Goal: Task Accomplishment & Management: Complete application form

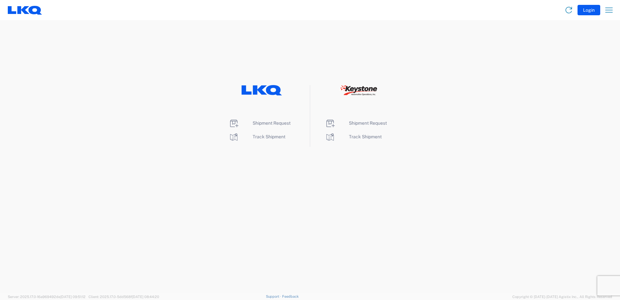
click at [264, 91] on icon at bounding box center [262, 90] width 41 height 10
click at [274, 122] on span "Shipment Request" at bounding box center [272, 122] width 38 height 5
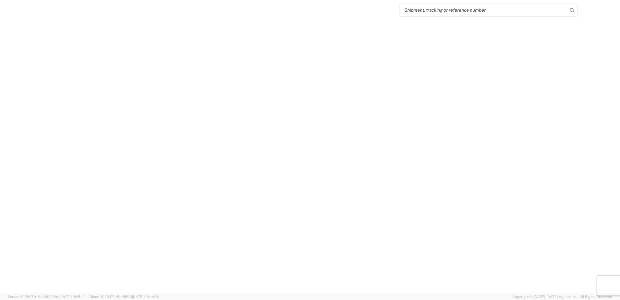
select select "FULL"
select select "LBS"
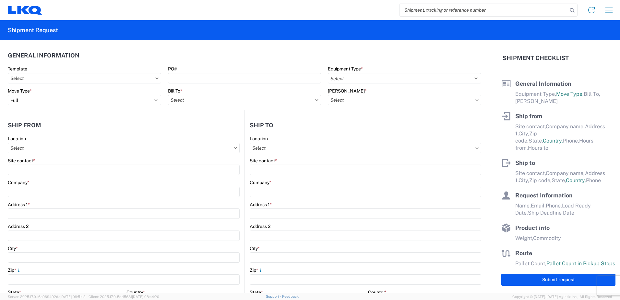
click at [315, 99] on icon at bounding box center [316, 100] width 3 height 2
click at [271, 102] on input "Bill To *" at bounding box center [244, 100] width 153 height 10
type input "3264"
click at [231, 127] on div "3264 - [GEOGRAPHIC_DATA] ON (264)" at bounding box center [225, 129] width 114 height 10
type input "3264 - [GEOGRAPHIC_DATA] ON (264)"
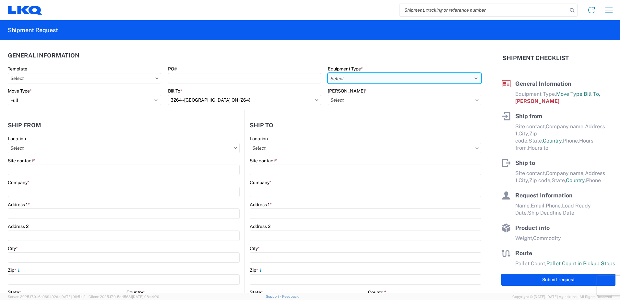
click at [357, 78] on select "Select 53’ Dry Van Flatbed Dropdeck (van) Lowboy (flatbed) Rail" at bounding box center [404, 78] width 153 height 10
select select "STDV"
click at [328, 73] on select "Select 53’ Dry Van Flatbed Dropdeck (van) Lowboy (flatbed) Rail" at bounding box center [404, 78] width 153 height 10
click at [350, 97] on input "[PERSON_NAME] *" at bounding box center [404, 100] width 153 height 10
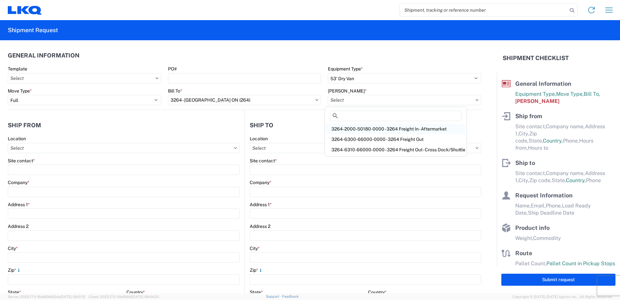
click at [349, 128] on div "3264-2000-50180-0000 - 3264 Freight In - Aftermarket" at bounding box center [395, 129] width 139 height 10
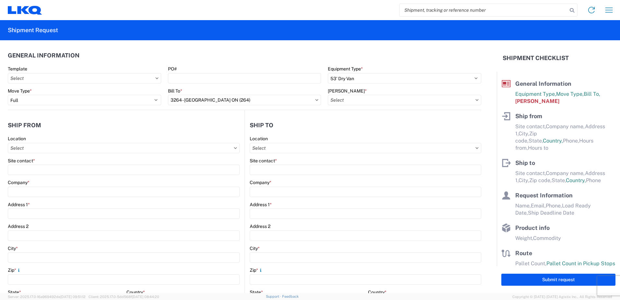
type input "3264-2000-50180-0000 - 3264 Freight In - Aftermarket"
click at [234, 147] on icon at bounding box center [235, 148] width 3 height 2
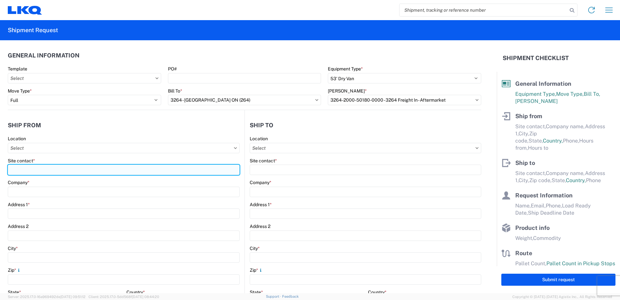
click at [82, 171] on input "Site contact *" at bounding box center [124, 170] width 232 height 10
type input "[PERSON_NAME] - [PERSON_NAME] WAREHOUSE"
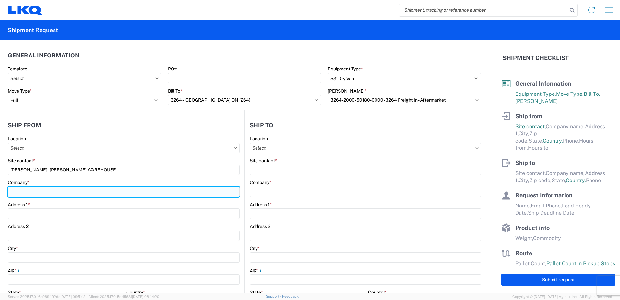
click at [30, 194] on input "Company *" at bounding box center [124, 192] width 232 height 10
type input "THE [PERSON_NAME] CORPORATION"
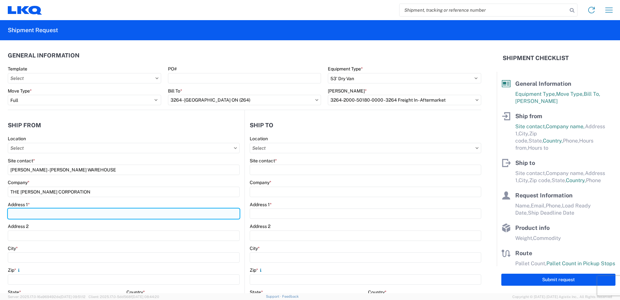
click at [24, 212] on input "Address 1 *" at bounding box center [124, 213] width 232 height 10
type input "[STREET_ADDRESS][PERSON_NAME]"
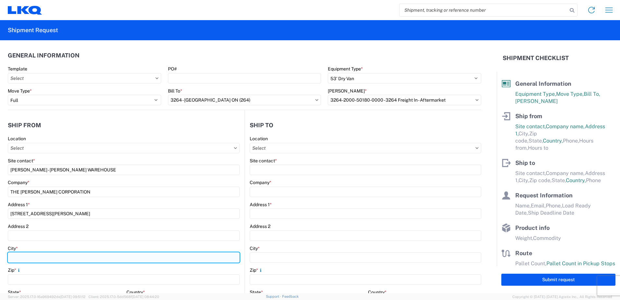
click at [28, 258] on input "City *" at bounding box center [124, 257] width 232 height 10
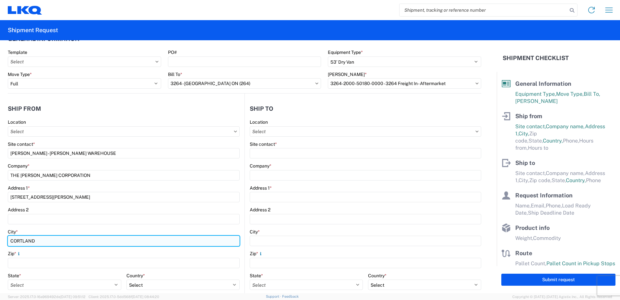
scroll to position [32, 0]
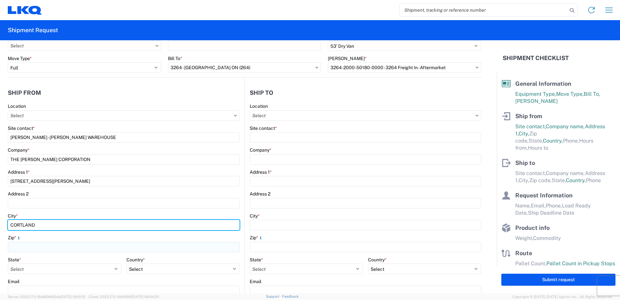
type input "CORTLAND"
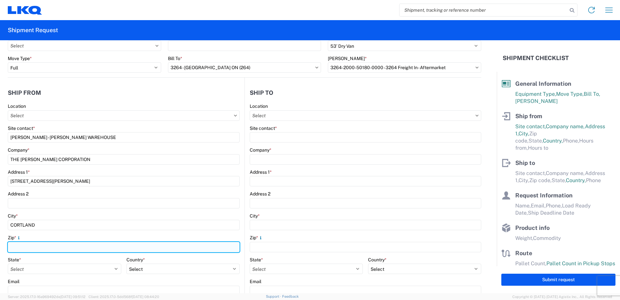
click at [40, 245] on input "Zip *" at bounding box center [124, 247] width 232 height 10
type input "13045"
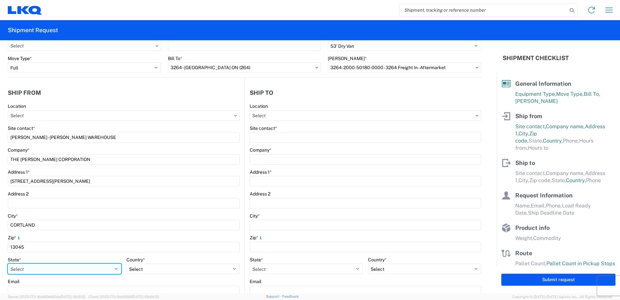
click at [115, 268] on select "Select [US_STATE] [US_STATE] [US_STATE] [US_STATE] Armed Forces Americas Armed …" at bounding box center [65, 268] width 114 height 10
select select "NY"
click at [8, 263] on select "Select [US_STATE] [US_STATE] [US_STATE] [US_STATE] Armed Forces Americas Armed …" at bounding box center [65, 268] width 114 height 10
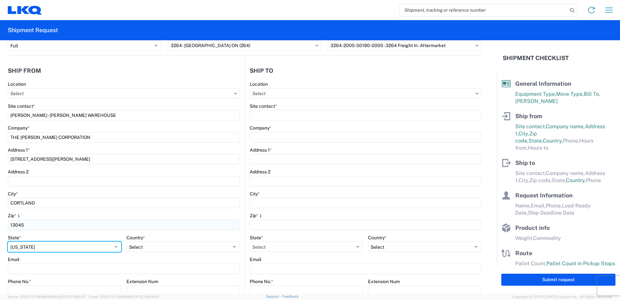
scroll to position [65, 0]
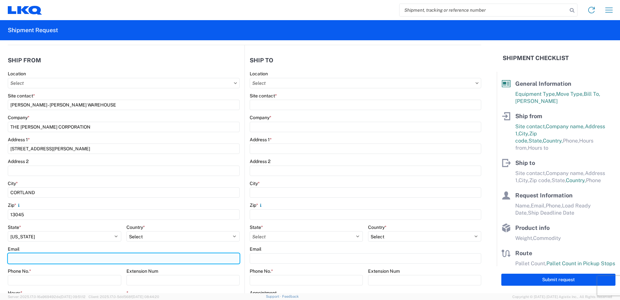
click at [47, 258] on input "Email" at bounding box center [124, 258] width 232 height 10
type input "[EMAIL_ADDRESS][DOMAIN_NAME]"
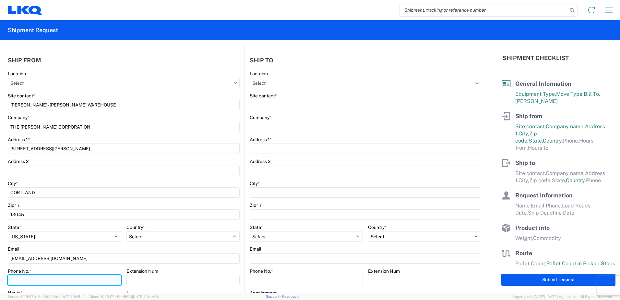
click at [23, 279] on input "Phone No. *" at bounding box center [65, 280] width 114 height 10
click at [22, 281] on input "Phone No. *" at bounding box center [65, 280] width 114 height 10
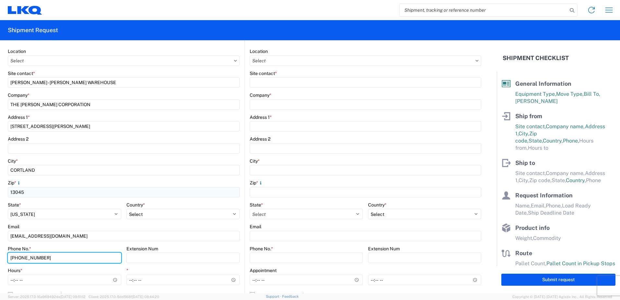
scroll to position [130, 0]
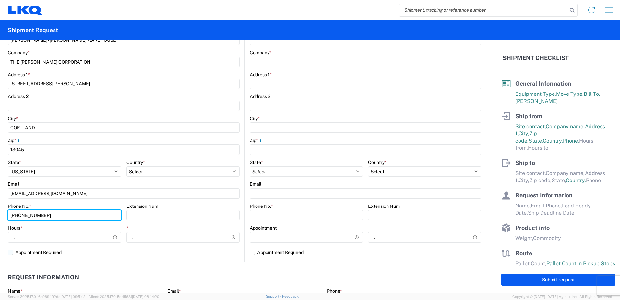
type input "[PHONE_NUMBER]"
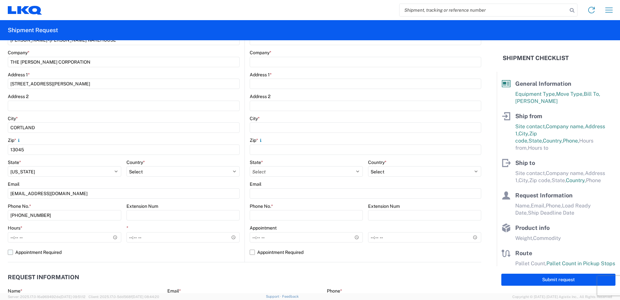
click at [9, 250] on label "Appointment Required" at bounding box center [124, 252] width 232 height 10
click at [0, 0] on input "Appointment Required" at bounding box center [0, 0] width 0 height 0
select select "US"
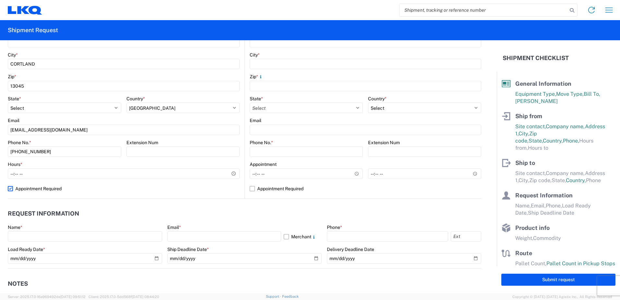
scroll to position [195, 0]
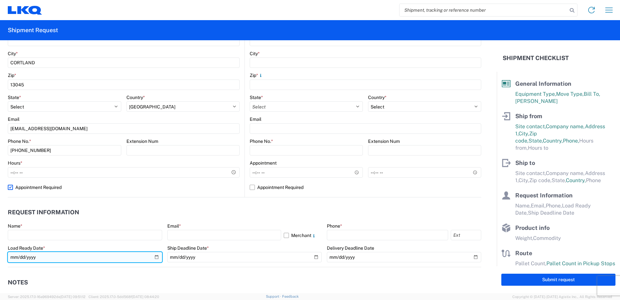
click at [154, 257] on input "date" at bounding box center [85, 257] width 154 height 10
type input "[DATE]"
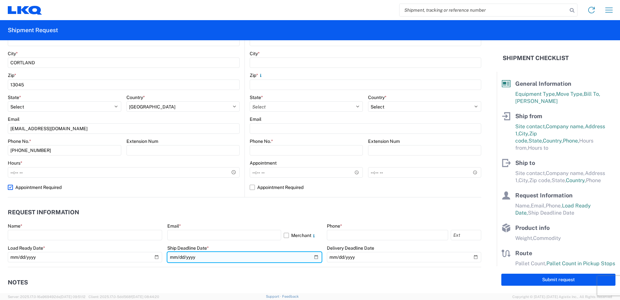
click at [313, 255] on input "date" at bounding box center [244, 257] width 154 height 10
type input "[DATE]"
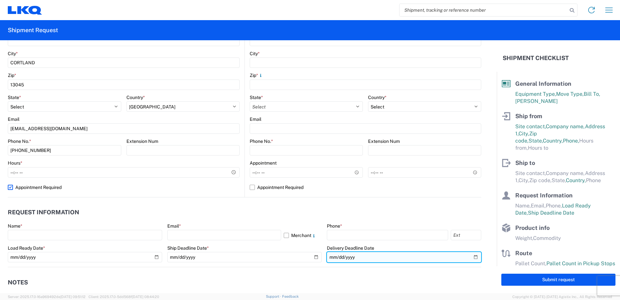
click at [472, 253] on input "date" at bounding box center [404, 257] width 154 height 10
click at [471, 256] on input "date" at bounding box center [404, 257] width 154 height 10
type input "[DATE]"
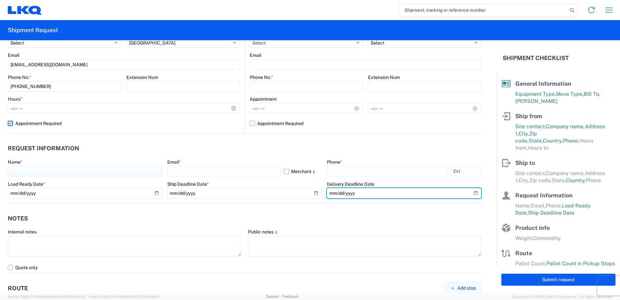
scroll to position [260, 0]
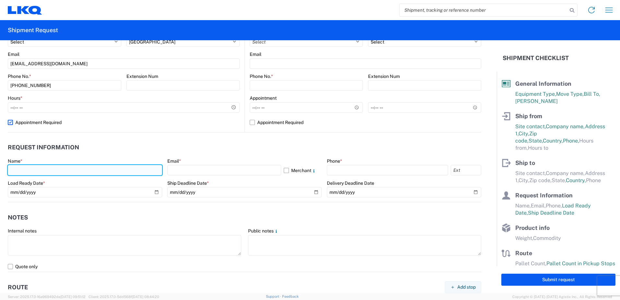
click at [33, 171] on input "text" at bounding box center [85, 170] width 154 height 10
type input "[PERSON_NAME]"
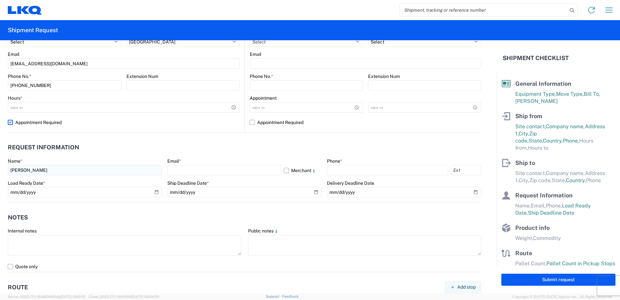
type input "3266 - [GEOGRAPHIC_DATA], [GEOGRAPHIC_DATA] (#266)"
type input "[PERSON_NAME]"
type input "LKQ"
type input "[STREET_ADDRESS][PERSON_NAME]"
type input "LOCAL 101"
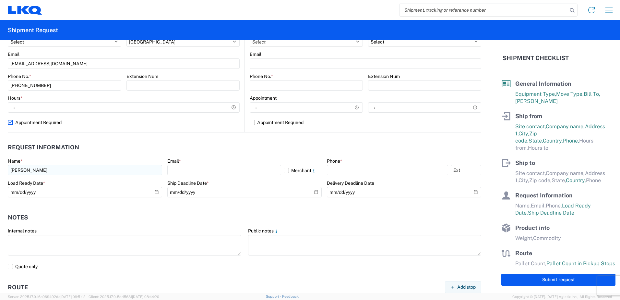
type input "ST BRUNO DE MONTARVILLE"
type input "J3V 0A6"
type input "[EMAIL_ADDRESS][DOMAIN_NAME]"
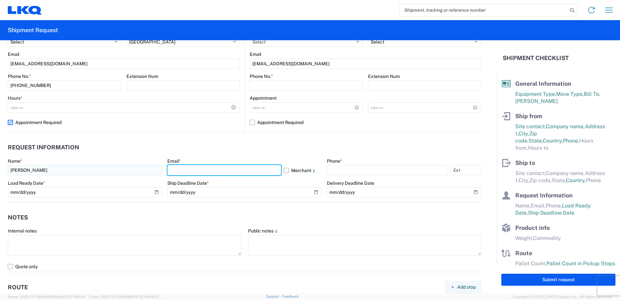
type input "[EMAIL_ADDRESS][DOMAIN_NAME]"
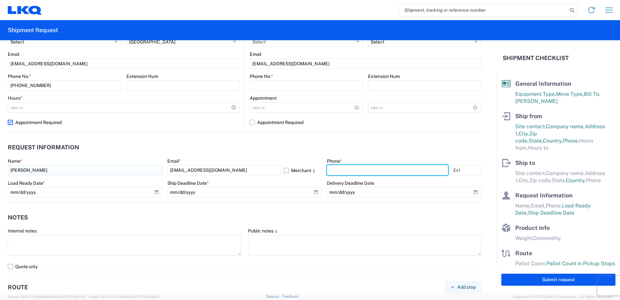
type input "[PHONE_NUMBER]"
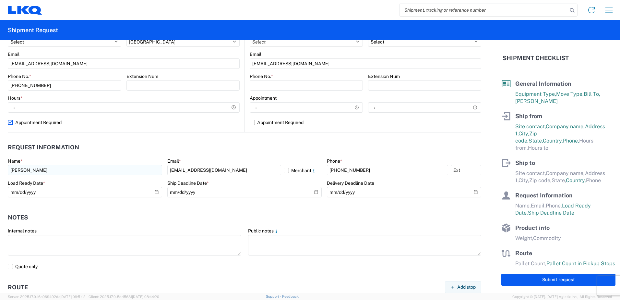
type input "15326"
type input "Other"
type input "0"
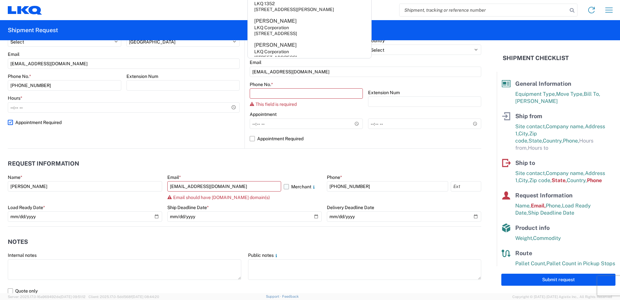
click at [284, 185] on label "Merchant" at bounding box center [303, 186] width 38 height 10
click at [0, 0] on input "Merchant" at bounding box center [0, 0] width 0 height 0
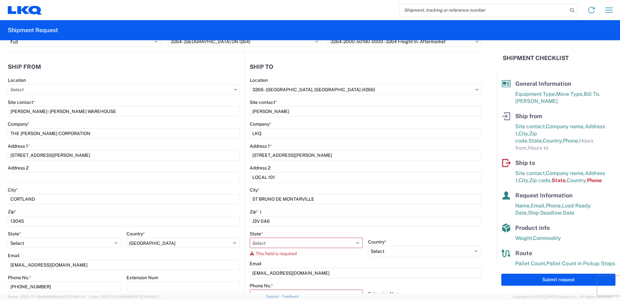
scroll to position [0, 0]
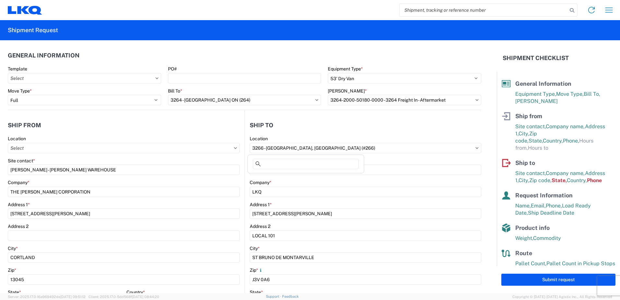
drag, startPoint x: 417, startPoint y: 149, endPoint x: 248, endPoint y: 157, distance: 169.3
click at [225, 154] on div "Ship from Location Site contact * [PERSON_NAME] - [PERSON_NAME] WAREHOUSE Compa…" at bounding box center [245, 259] width 474 height 298
click at [240, 151] on input "3266 - [GEOGRAPHIC_DATA], [GEOGRAPHIC_DATA] (#266)" at bounding box center [124, 148] width 232 height 10
type input "3264"
click at [292, 179] on div "3264 - [GEOGRAPHIC_DATA] ON (264)" at bounding box center [306, 177] width 114 height 10
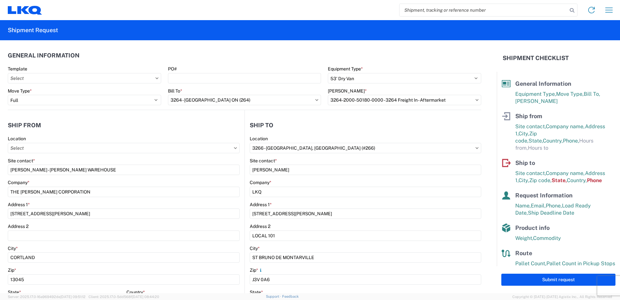
type input "3264 - [GEOGRAPHIC_DATA] ON (264)"
type input "LKQ Corporation"
type input "[STREET_ADDRESS]"
type input "Brampton"
type input "L6T5W7"
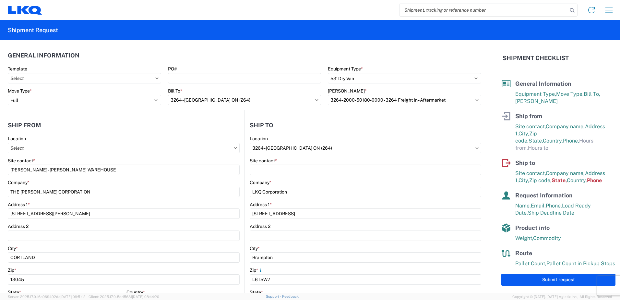
select select "CA"
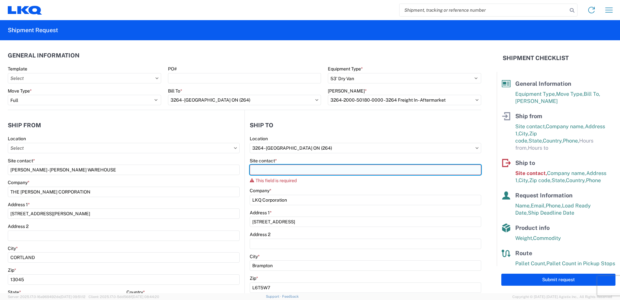
click at [277, 170] on input "Site contact *" at bounding box center [366, 170] width 232 height 10
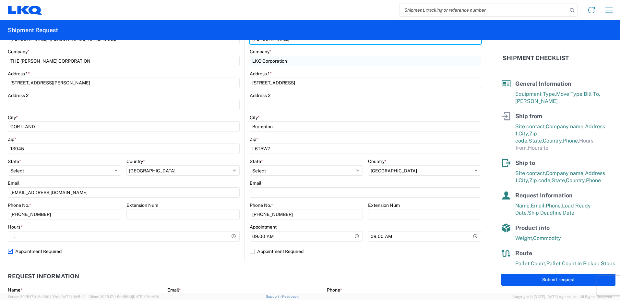
scroll to position [162, 0]
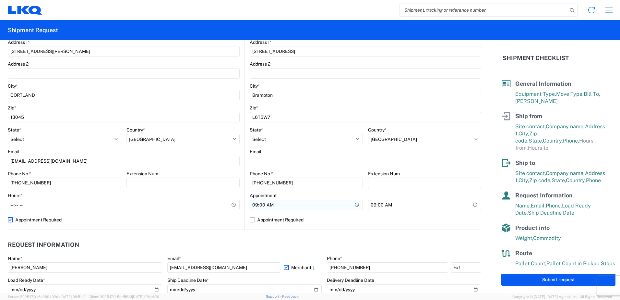
type input "[PERSON_NAME]"
click at [352, 203] on input "09:00" at bounding box center [306, 205] width 113 height 10
type input "08:00"
click at [349, 221] on label "Appointment Required" at bounding box center [366, 219] width 232 height 10
click at [0, 0] on input "Appointment Required" at bounding box center [0, 0] width 0 height 0
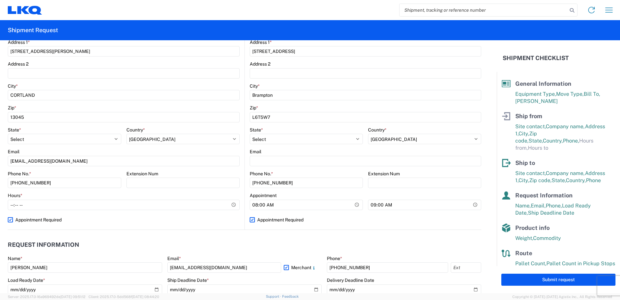
select select "ON"
select select "CA"
click at [250, 220] on label "Appointment Required" at bounding box center [366, 219] width 232 height 10
click at [0, 0] on input "Appointment Required" at bounding box center [0, 0] width 0 height 0
select select "CA"
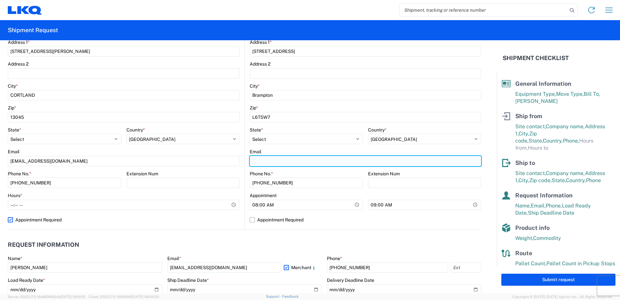
click at [260, 156] on input "Email" at bounding box center [366, 161] width 232 height 10
type input "[EMAIL_ADDRESS][DOMAIN_NAME]"
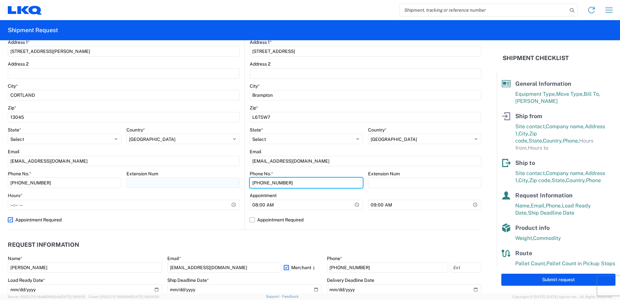
drag, startPoint x: 284, startPoint y: 182, endPoint x: 215, endPoint y: 180, distance: 69.5
click at [215, 180] on div "Ship from Location Site contact * [PERSON_NAME] - [PERSON_NAME] WAREHOUSE Compa…" at bounding box center [245, 89] width 474 height 282
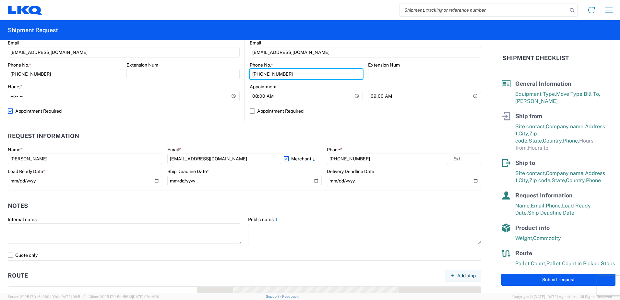
scroll to position [292, 0]
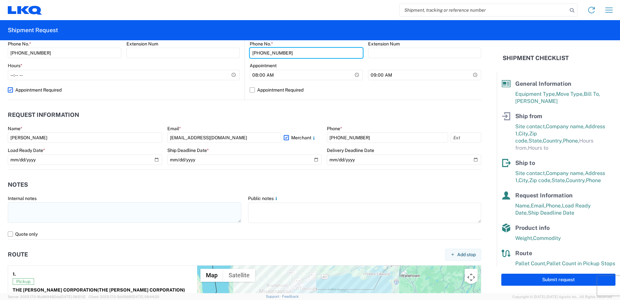
type input "[PHONE_NUMBER]"
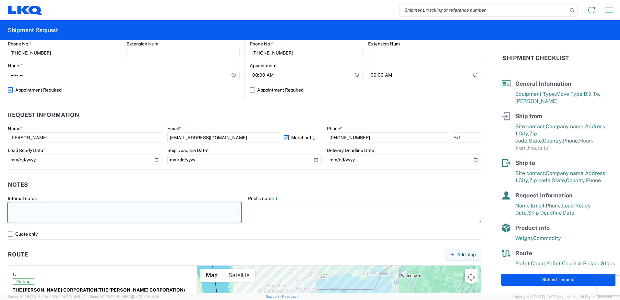
click at [22, 207] on textarea at bounding box center [125, 212] width 234 height 20
type textarea "E"
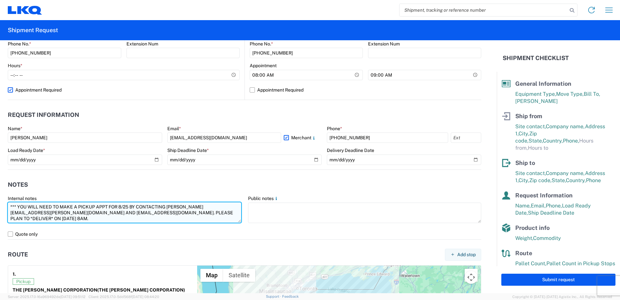
click at [128, 207] on textarea "*** YOU WILL NEED TO MAKE A PICKUP APPT FOR 8/25 BY CONTACTING [PERSON_NAME][EM…" at bounding box center [125, 212] width 234 height 20
click at [185, 212] on textarea "*** YOU WILL NEED TO MAKE A PICKUP APPT FOR [DATE] BY CONTACTING [PERSON_NAME][…" at bounding box center [125, 212] width 234 height 20
drag, startPoint x: 90, startPoint y: 218, endPoint x: -11, endPoint y: 195, distance: 103.2
click at [0, 195] on html "Home Shipment request Shipment tracking Shipment Request General Information Te…" at bounding box center [310, 150] width 620 height 300
type textarea "*** YOU WILL NEED TO MAKE A PICKUP APPT FOR [DATE] BY CONTACTING [PERSON_NAME][…"
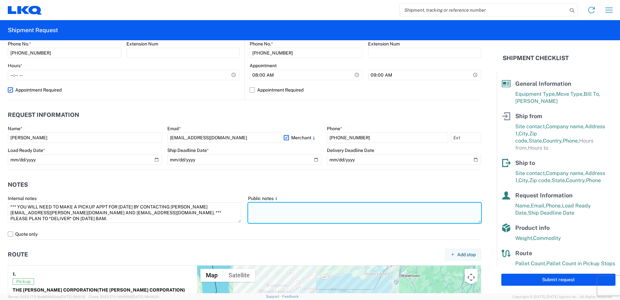
click at [255, 203] on textarea at bounding box center [365, 212] width 234 height 20
paste textarea "*** YOU WILL NEED TO MAKE A PICKUP APPT FOR [DATE] BY CONTACTING [PERSON_NAME][…"
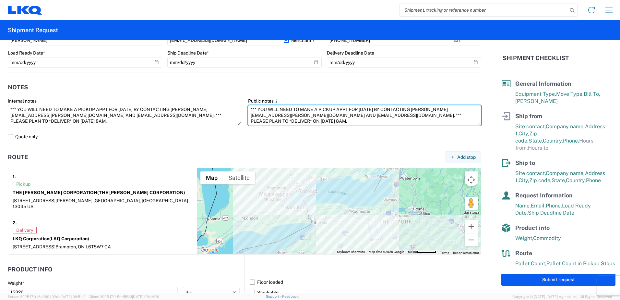
scroll to position [422, 0]
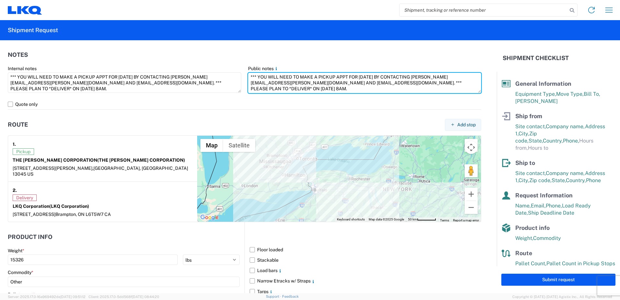
type textarea "*** YOU WILL NEED TO MAKE A PICKUP APPT FOR [DATE] BY CONTACTING [PERSON_NAME][…"
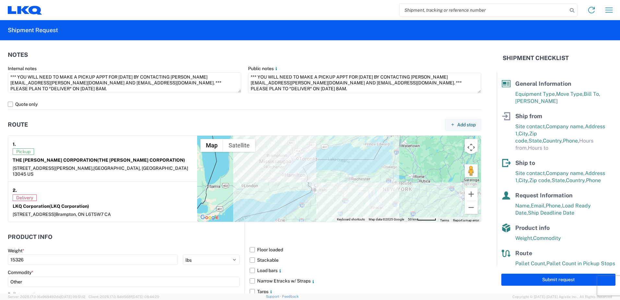
click at [156, 222] on div "Product Info Weight * 15326 kgs lbs Commodity * Other Pallet count * 0 Carton c…" at bounding box center [126, 306] width 237 height 168
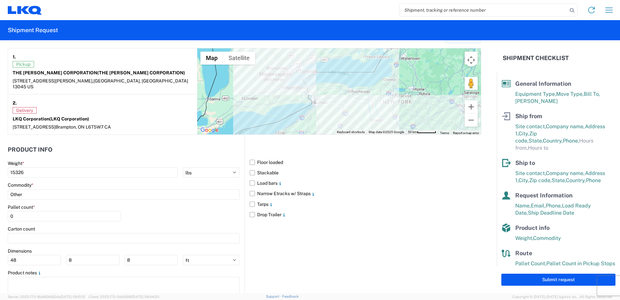
scroll to position [519, 0]
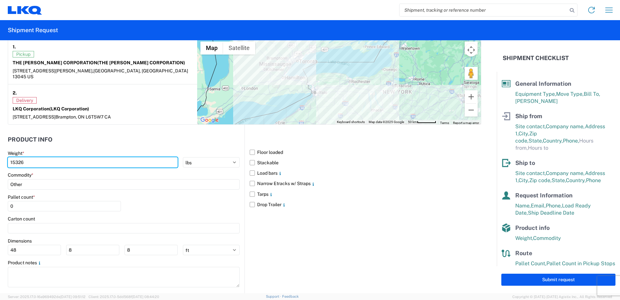
drag, startPoint x: 35, startPoint y: 155, endPoint x: -24, endPoint y: 154, distance: 59.1
click at [0, 154] on html "Home Shipment request Shipment tracking Shipment Request General Information Te…" at bounding box center [310, 150] width 620 height 300
type input "11356"
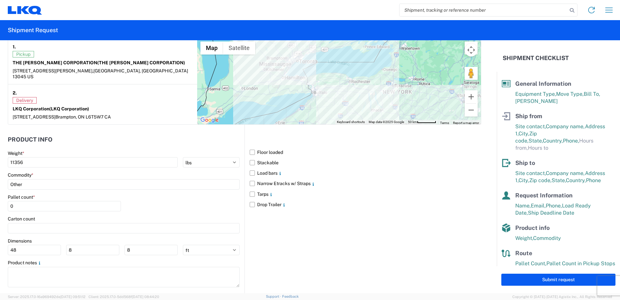
click at [33, 207] on agx-form-control-wrapper-v2 "Pallet count * 0" at bounding box center [64, 205] width 113 height 22
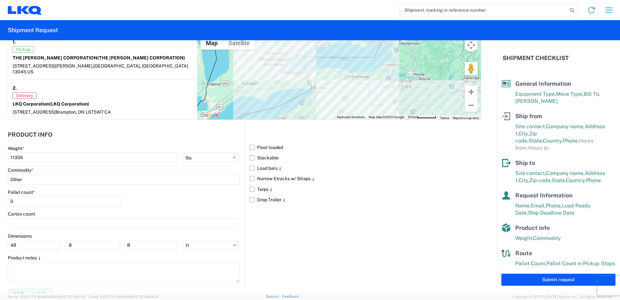
scroll to position [525, 0]
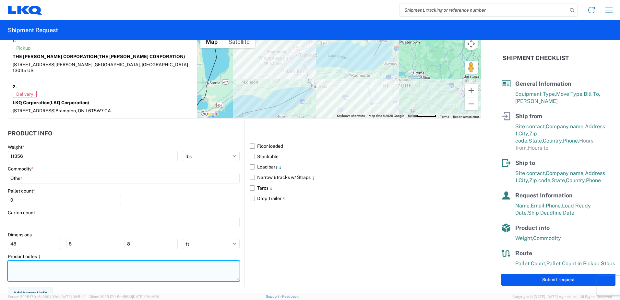
click at [21, 261] on textarea at bounding box center [124, 271] width 232 height 20
type textarea "QUANTITY 2 [PERSON_NAME] (STANDING). TRUCKS ONLY / NO POWER / NO HAZMAT"
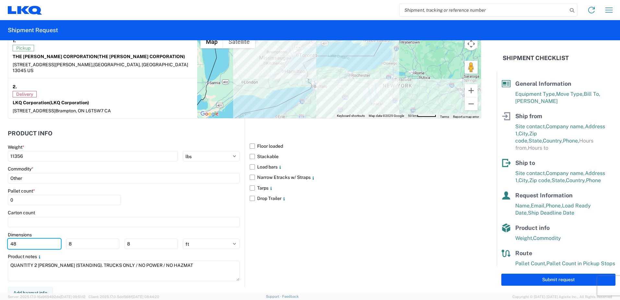
drag, startPoint x: 18, startPoint y: 238, endPoint x: -11, endPoint y: 236, distance: 29.9
click at [0, 236] on html "Home Shipment request Shipment tracking Shipment Request General Information Te…" at bounding box center [310, 150] width 620 height 300
type input "74"
drag, startPoint x: 79, startPoint y: 236, endPoint x: 48, endPoint y: 238, distance: 30.5
click at [48, 238] on div "74 8 8" at bounding box center [93, 243] width 170 height 10
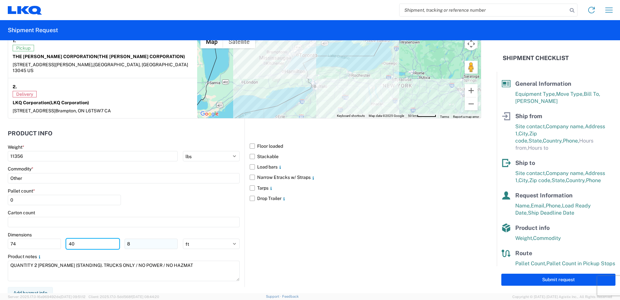
type input "40"
drag, startPoint x: 135, startPoint y: 237, endPoint x: 104, endPoint y: 238, distance: 30.8
click at [104, 238] on div "74 40 8" at bounding box center [93, 243] width 170 height 10
type input "107"
click at [230, 238] on select "ft in cm" at bounding box center [211, 243] width 57 height 10
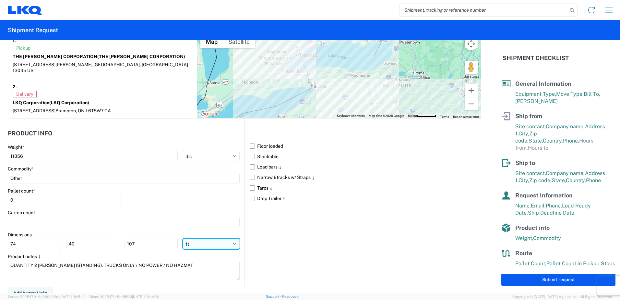
select select "IN"
click at [183, 238] on select "ft in cm" at bounding box center [211, 243] width 57 height 10
type input "888"
type input "480"
type input "1284"
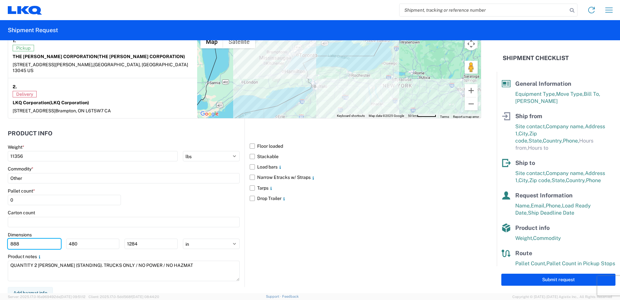
drag, startPoint x: 34, startPoint y: 237, endPoint x: -32, endPoint y: 232, distance: 66.7
click at [0, 232] on html "Home Shipment request Shipment tracking Shipment Request General Information Te…" at bounding box center [310, 150] width 620 height 300
type input "74"
click at [98, 238] on input "480" at bounding box center [92, 243] width 53 height 10
drag, startPoint x: 98, startPoint y: 237, endPoint x: 30, endPoint y: 238, distance: 68.5
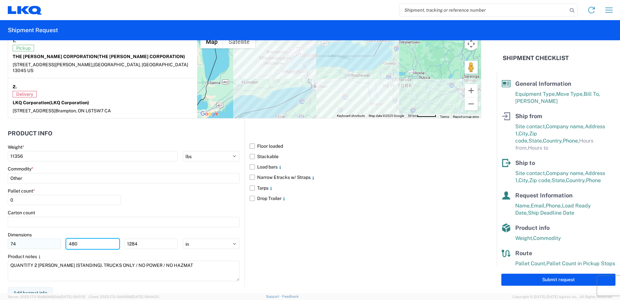
click at [30, 238] on div "74 480 1284" at bounding box center [93, 243] width 170 height 10
type input "40"
drag, startPoint x: 145, startPoint y: 237, endPoint x: 30, endPoint y: 238, distance: 115.5
click at [59, 238] on div "74 40 1284" at bounding box center [93, 243] width 170 height 10
type input "107"
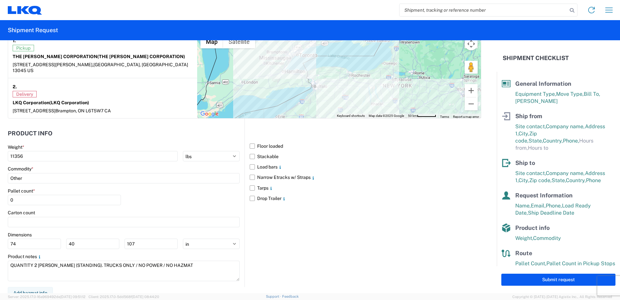
click at [210, 253] on div "Product notes" at bounding box center [124, 256] width 232 height 6
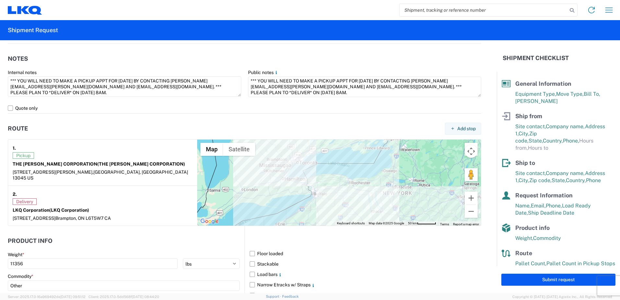
scroll to position [460, 0]
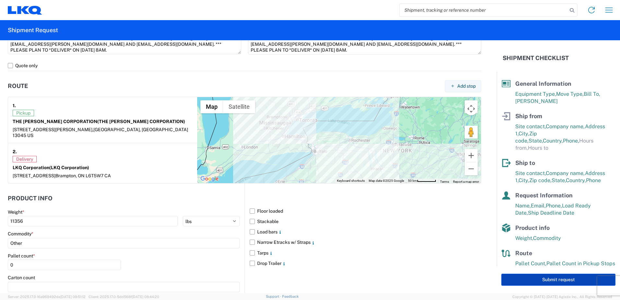
click at [548, 279] on button "Submit request" at bounding box center [559, 280] width 114 height 12
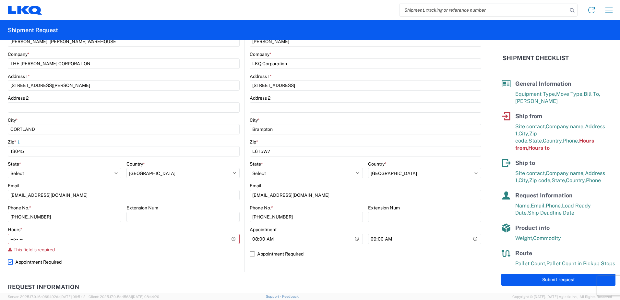
scroll to position [112, 0]
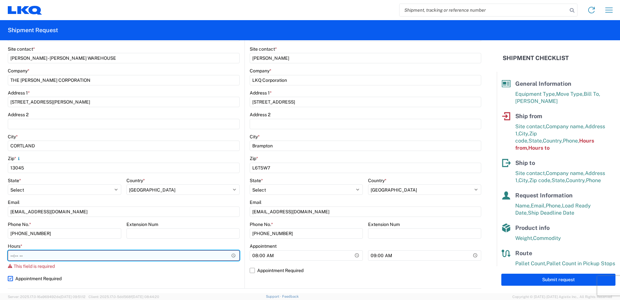
click at [230, 255] on input "Hours *" at bounding box center [124, 255] width 232 height 10
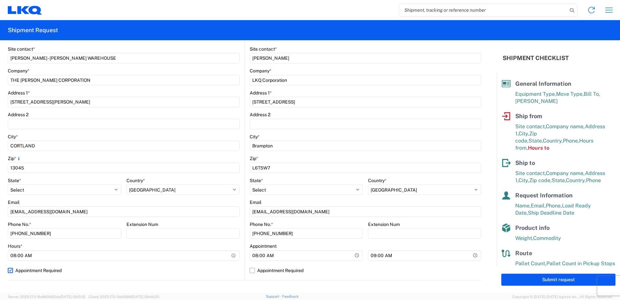
type input "08:00"
click at [80, 266] on label "Appointment Required" at bounding box center [124, 270] width 232 height 10
click at [0, 0] on input "Appointment Required" at bounding box center [0, 0] width 0 height 0
select select "US"
drag, startPoint x: 7, startPoint y: 275, endPoint x: 11, endPoint y: 275, distance: 4.2
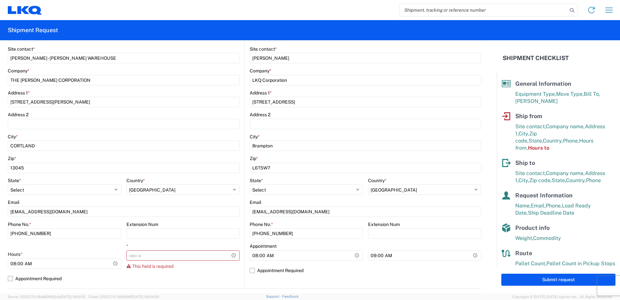
click at [8, 275] on form "General Information Template PO# Equipment Type * Select 53’ Dry Van Flatbed Dr…" at bounding box center [248, 166] width 497 height 253
click at [9, 277] on label "Appointment Required" at bounding box center [124, 278] width 232 height 10
click at [0, 0] on input "Appointment Required" at bounding box center [0, 0] width 0 height 0
select select "NY"
select select "US"
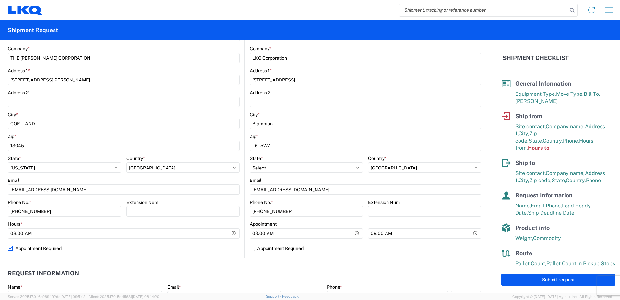
scroll to position [144, 0]
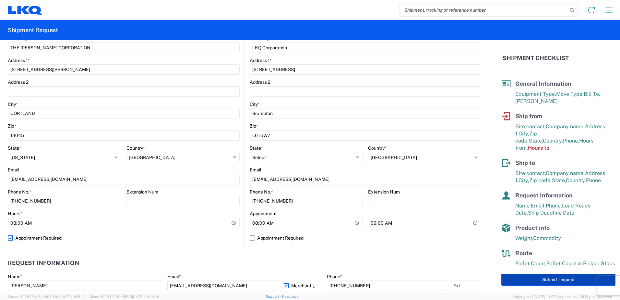
click at [528, 279] on button "Submit request" at bounding box center [559, 280] width 114 height 12
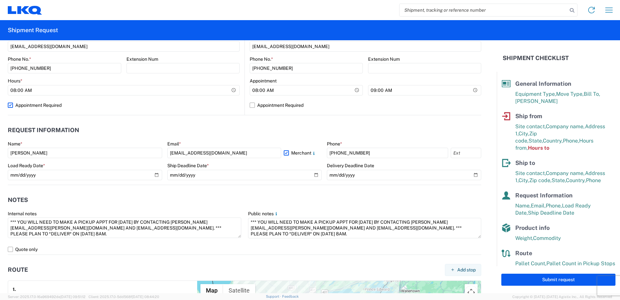
scroll to position [292, 0]
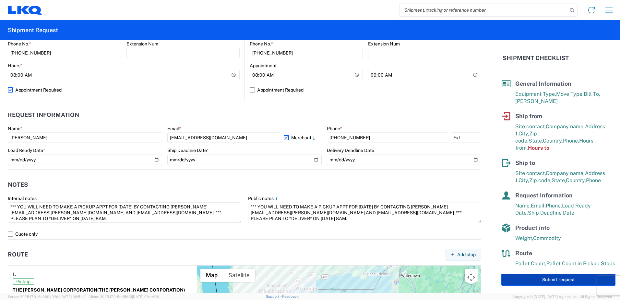
click at [524, 278] on button "Submit request" at bounding box center [559, 280] width 114 height 12
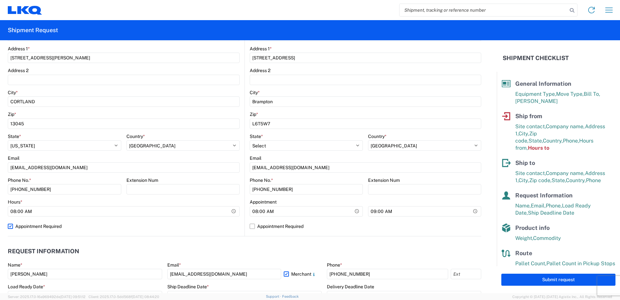
scroll to position [162, 0]
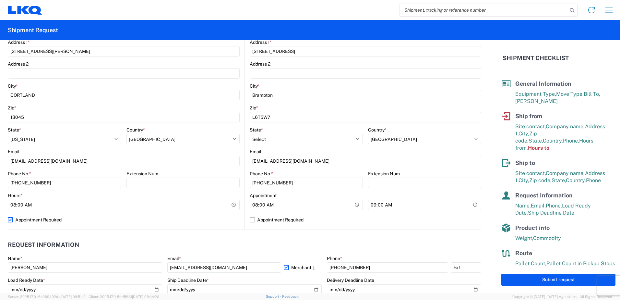
click at [11, 219] on label "Appointment Required" at bounding box center [124, 219] width 232 height 10
click at [0, 0] on input "Appointment Required" at bounding box center [0, 0] width 0 height 0
select select "US"
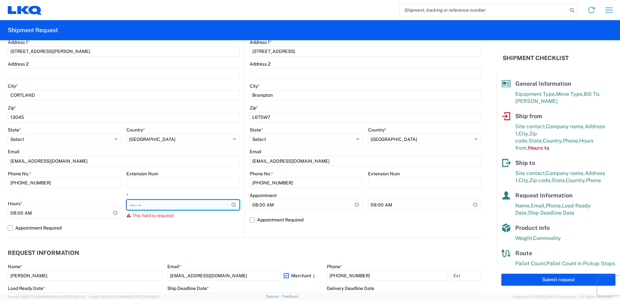
click at [231, 205] on input "*" at bounding box center [184, 205] width 114 height 10
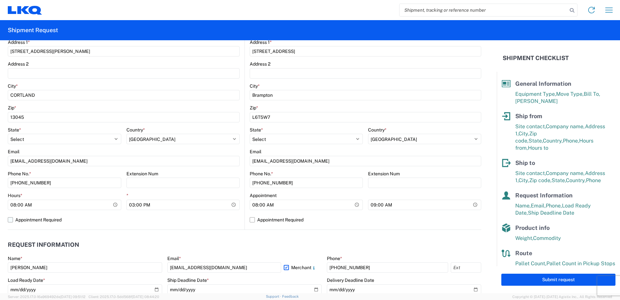
type input "15:00"
click at [66, 224] on label "Appointment Required" at bounding box center [124, 219] width 232 height 10
click at [0, 0] on input "Appointment Required" at bounding box center [0, 0] width 0 height 0
select select "NY"
select select "US"
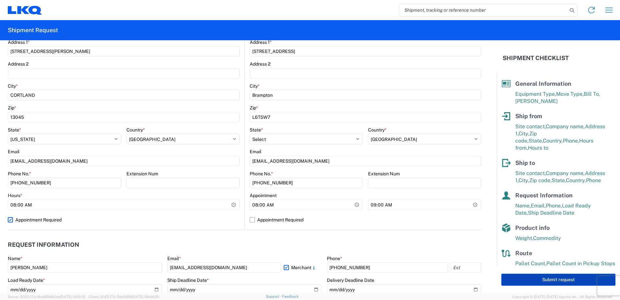
click at [545, 280] on button "Submit request" at bounding box center [559, 280] width 114 height 12
